Goal: Navigation & Orientation: Find specific page/section

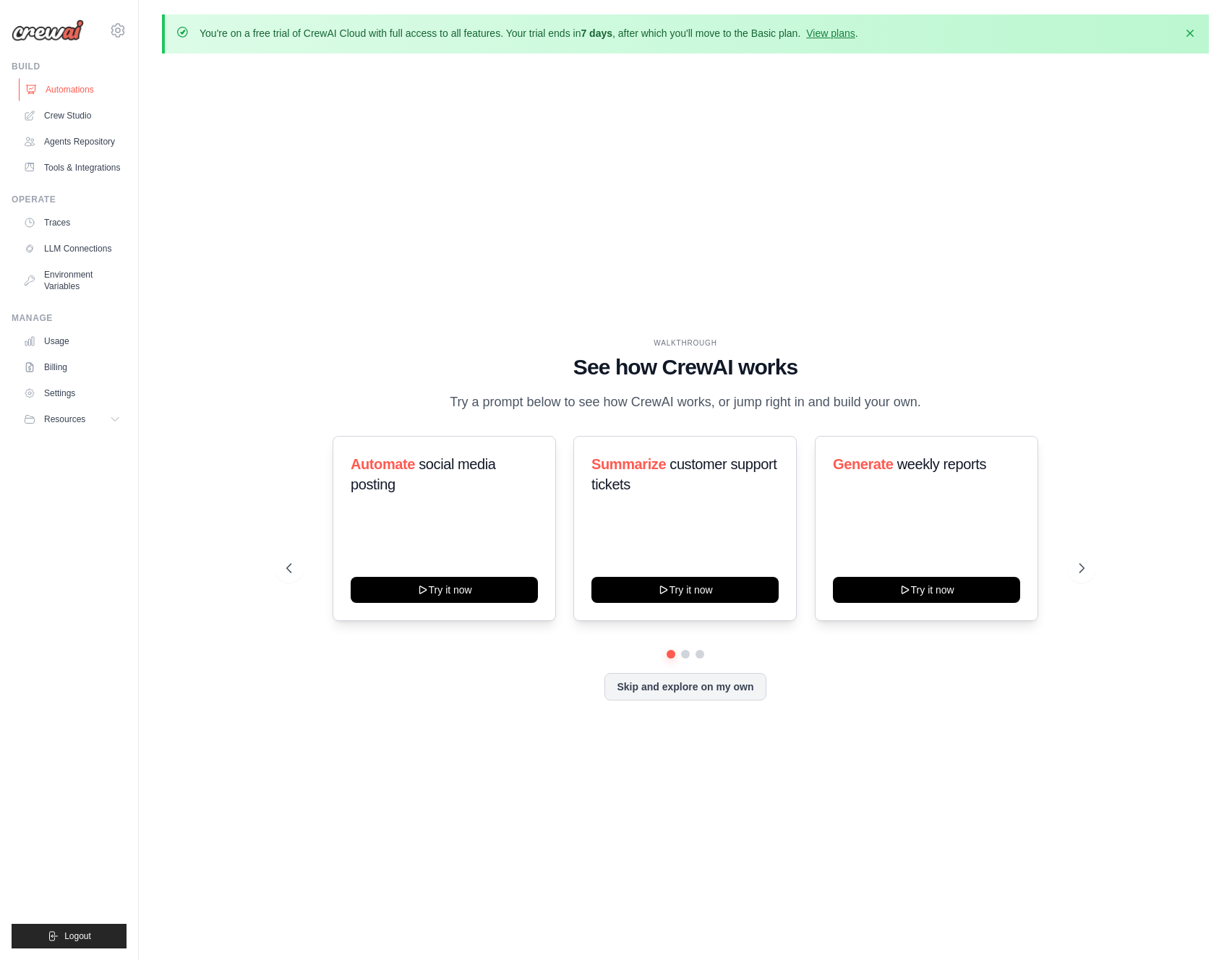
click at [73, 86] on link "Automations" at bounding box center [73, 89] width 110 height 23
click at [75, 114] on link "Crew Studio" at bounding box center [73, 115] width 110 height 23
